Goal: Transaction & Acquisition: Purchase product/service

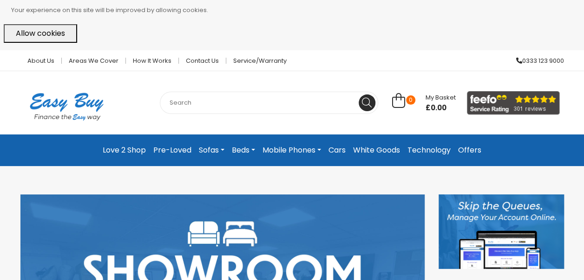
click at [213, 148] on link "Sofas" at bounding box center [211, 150] width 33 height 17
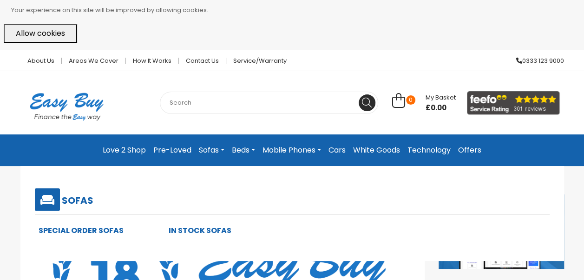
click at [207, 229] on link "In Stock Sofas" at bounding box center [200, 230] width 63 height 11
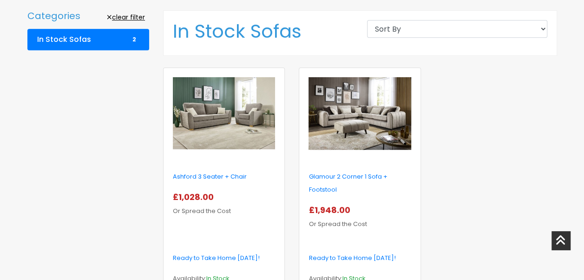
scroll to position [238, 0]
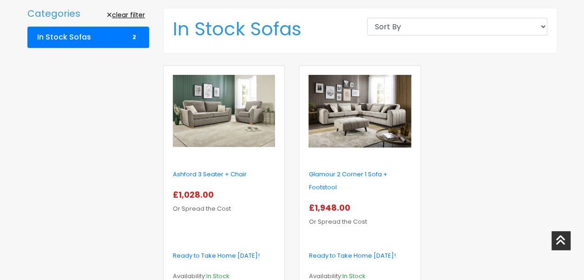
click at [232, 100] on img at bounding box center [224, 111] width 102 height 73
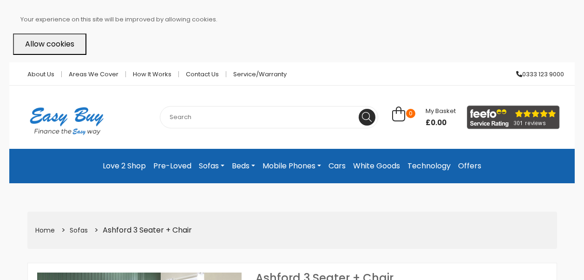
select select "104"
click at [152, 74] on link "How it works" at bounding box center [152, 74] width 53 height 6
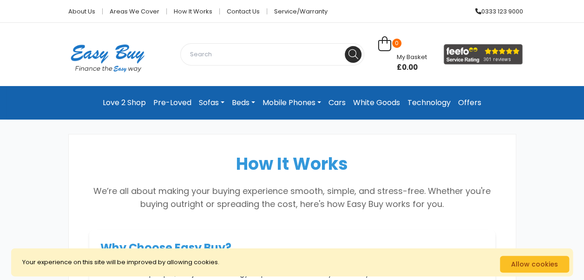
click at [173, 99] on link "Pre-Loved" at bounding box center [173, 102] width 46 height 19
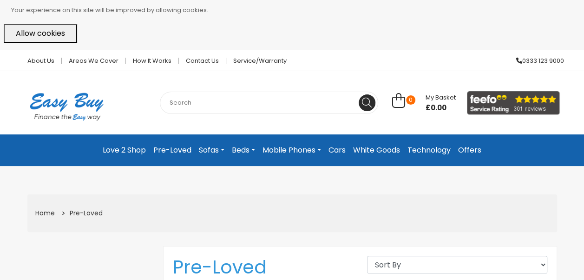
click at [224, 148] on link "Sofas" at bounding box center [211, 150] width 33 height 17
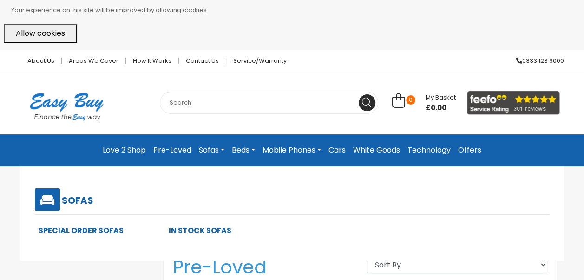
click at [85, 231] on link "Special Order Sofas" at bounding box center [81, 230] width 85 height 11
